Goal: Transaction & Acquisition: Purchase product/service

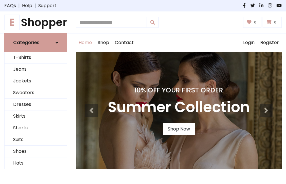
click at [143, 92] on h4 "10% Off Your First Order" at bounding box center [179, 90] width 142 height 8
click at [179, 129] on link "Shop Now" at bounding box center [179, 129] width 32 height 12
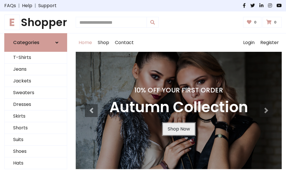
click at [179, 129] on link "Shop Now" at bounding box center [179, 129] width 32 height 12
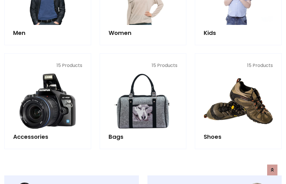
scroll to position [570, 0]
